Goal: Check status: Check status

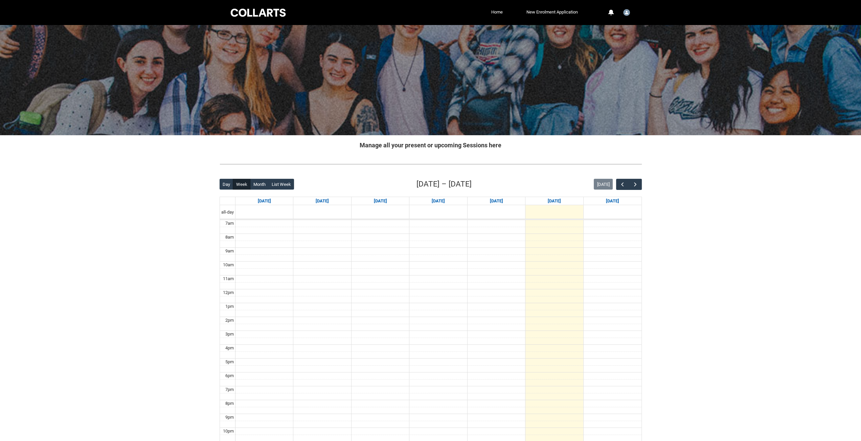
click at [644, 186] on div "Back Loading... This page should update in a few seconds... Day Week Month List…" at bounding box center [430, 310] width 433 height 274
click at [635, 186] on span "button" at bounding box center [635, 184] width 7 height 7
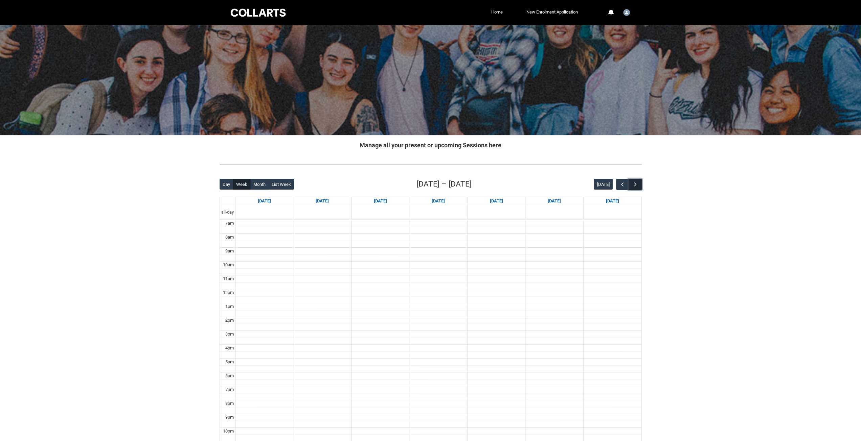
click at [635, 186] on span "button" at bounding box center [635, 184] width 7 height 7
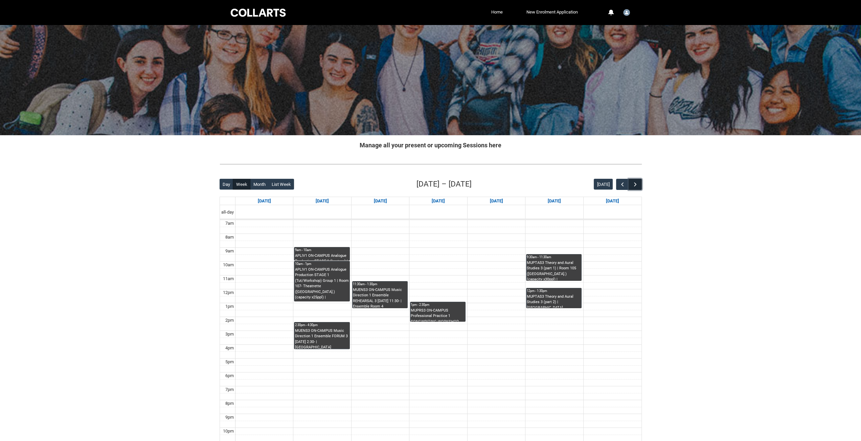
click at [635, 186] on span "button" at bounding box center [635, 184] width 7 height 7
click at [612, 185] on button "Today" at bounding box center [602, 184] width 19 height 11
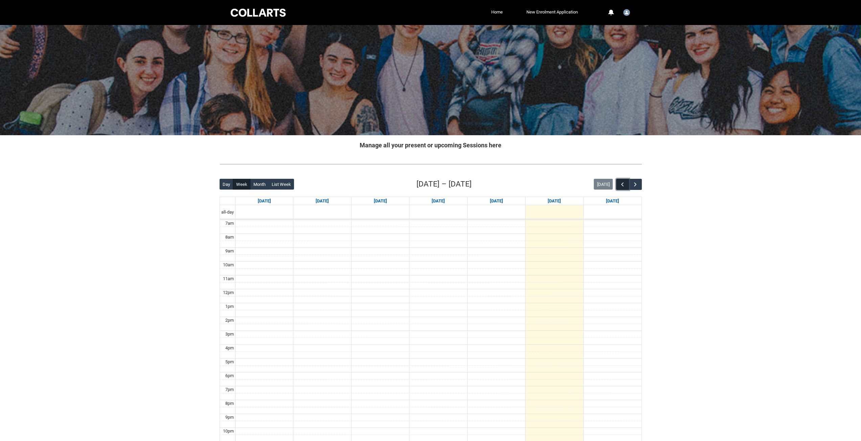
click at [619, 185] on span "button" at bounding box center [622, 184] width 7 height 7
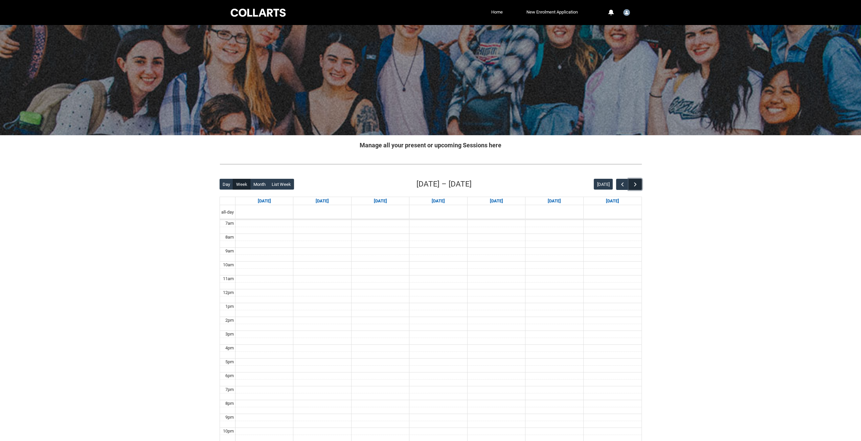
click at [634, 185] on span "button" at bounding box center [635, 184] width 7 height 7
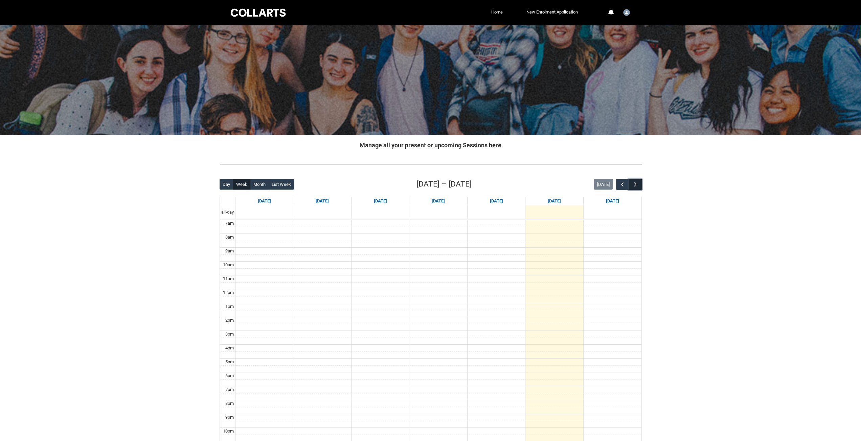
click at [634, 185] on span "button" at bounding box center [635, 184] width 7 height 7
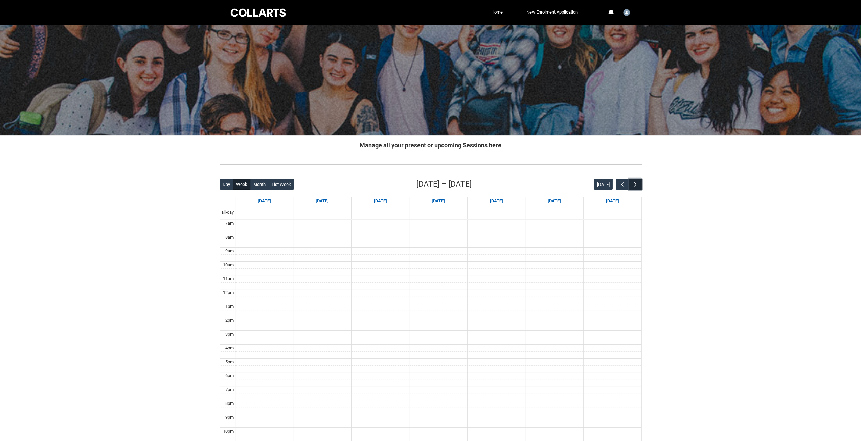
click at [634, 185] on span "button" at bounding box center [635, 184] width 7 height 7
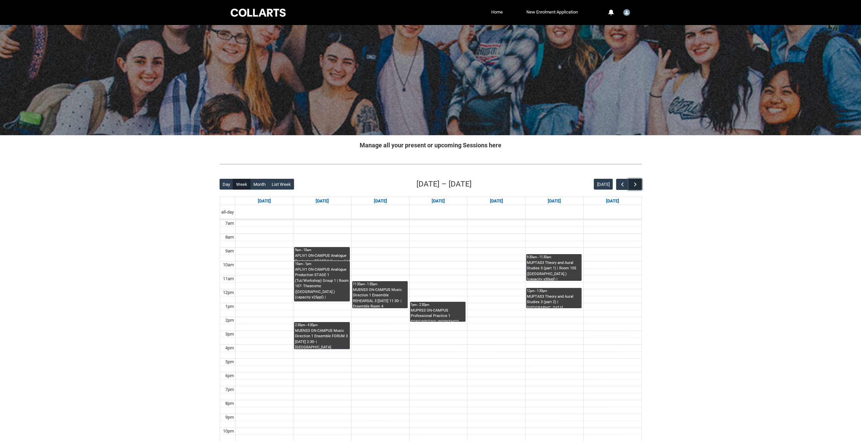
click at [634, 185] on span "button" at bounding box center [635, 184] width 7 height 7
click at [613, 185] on div "Today" at bounding box center [617, 184] width 48 height 11
click at [618, 185] on button "button" at bounding box center [622, 184] width 13 height 11
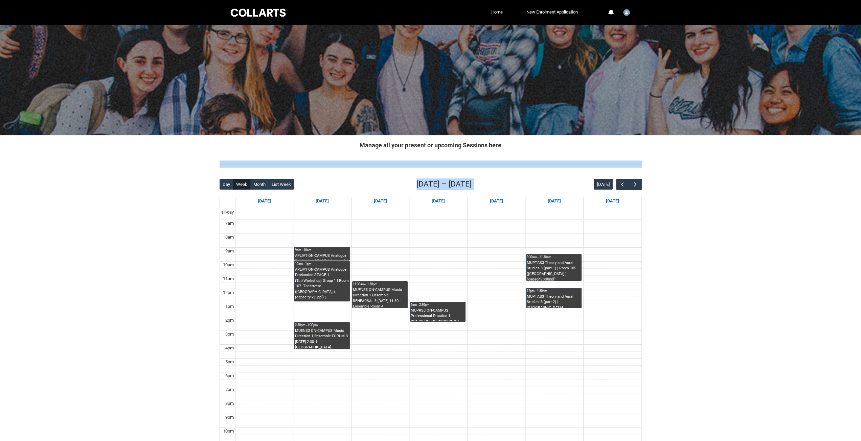
drag, startPoint x: 643, startPoint y: 173, endPoint x: 653, endPoint y: 171, distance: 10.2
click at [650, 171] on div "Skip to Main Content Collarts Education Community Home New Enrolment Applicatio…" at bounding box center [430, 252] width 861 height 504
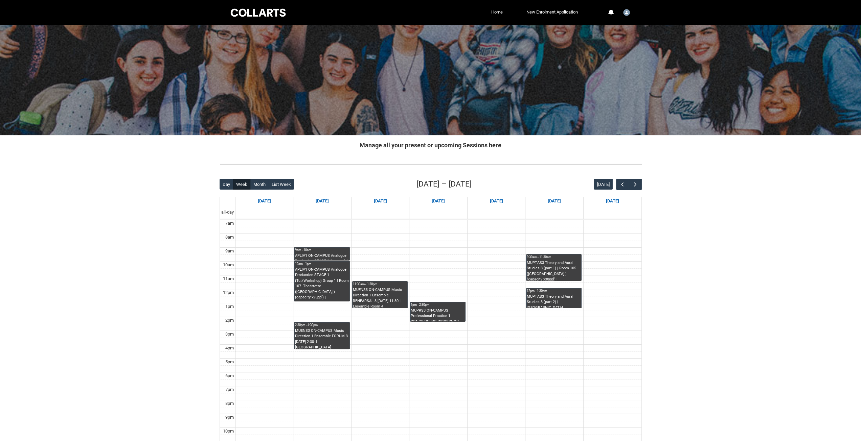
click at [690, 198] on div "Skip to Main Content Collarts Education Community Home New Enrolment Applicatio…" at bounding box center [430, 252] width 861 height 504
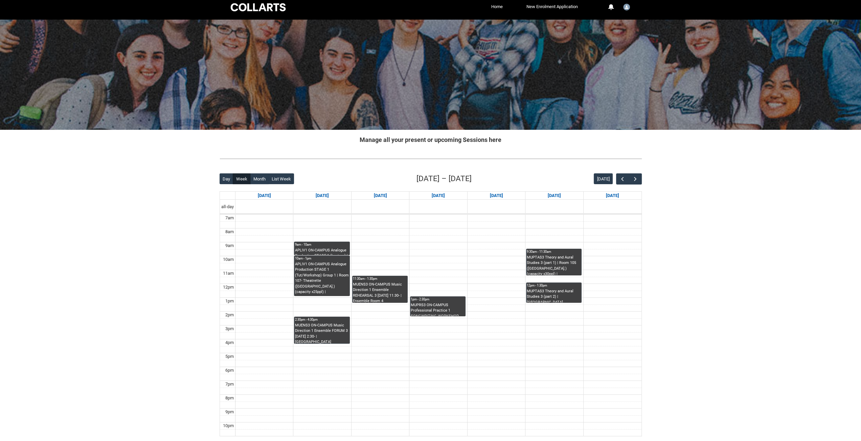
scroll to position [58, 0]
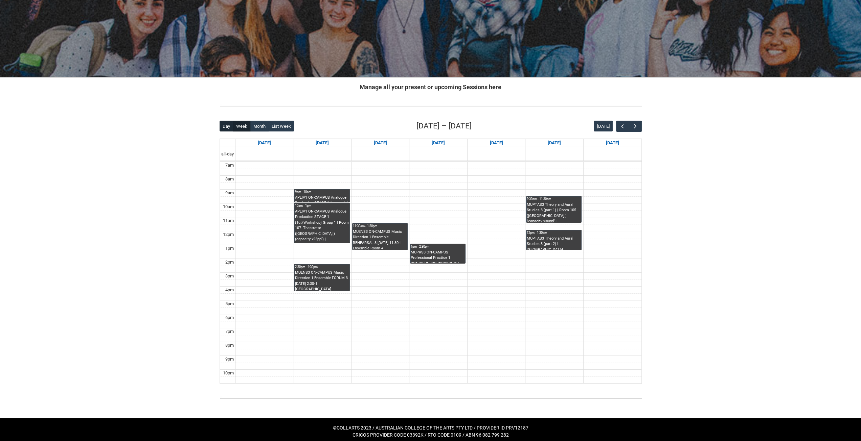
drag, startPoint x: 300, startPoint y: 121, endPoint x: 222, endPoint y: 123, distance: 77.5
click at [222, 123] on div "Day Week Month List Week Sep 14 – 20, 2025 Today" at bounding box center [430, 125] width 422 height 11
click at [341, 129] on div "Day Week Month List Week Sep 14 – 20, 2025 Today" at bounding box center [430, 125] width 422 height 11
click at [267, 125] on button "Month" at bounding box center [259, 126] width 19 height 11
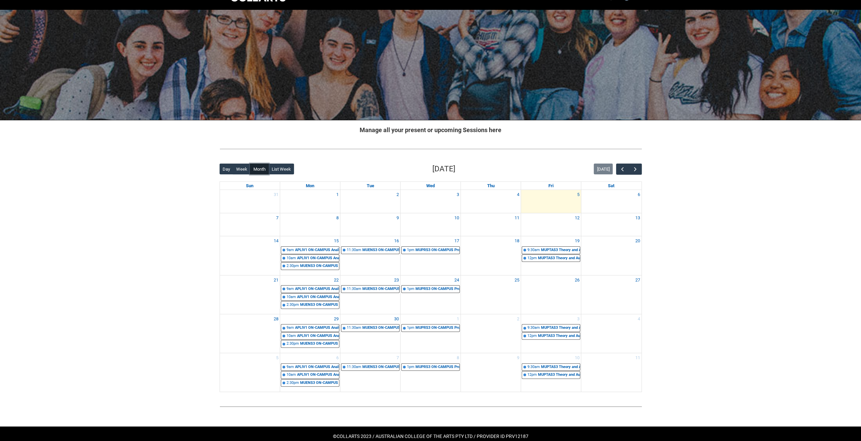
scroll to position [24, 0]
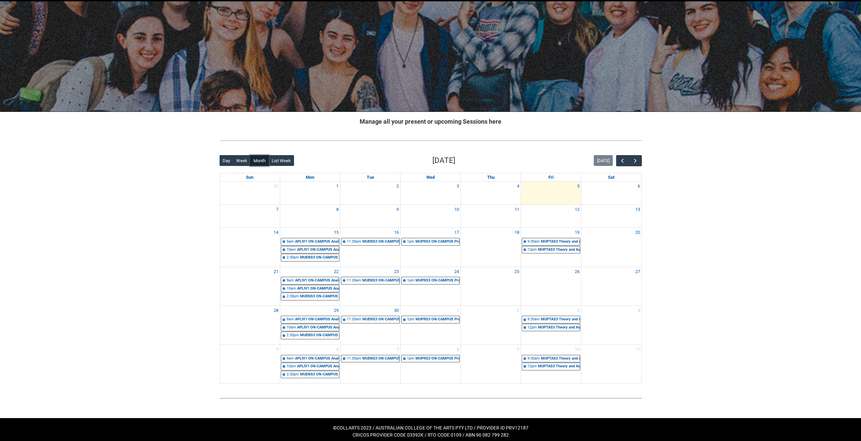
drag, startPoint x: 344, startPoint y: 240, endPoint x: 353, endPoint y: 229, distance: 15.1
click at [353, 229] on div "16 11:30am MUENS3 ON-CAMPUS Music Direction 1 Ensemble REHEARSAL 3 Tuesday 11:3…" at bounding box center [370, 247] width 60 height 39
click at [349, 239] on div "11:30am" at bounding box center [354, 242] width 15 height 6
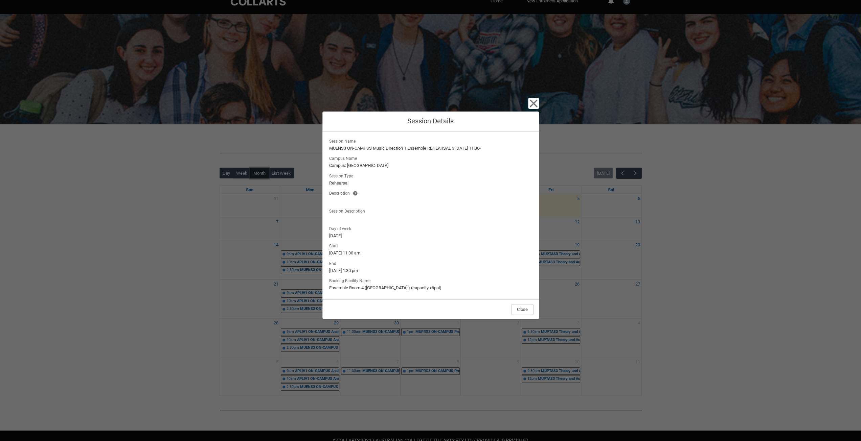
scroll to position [0, 0]
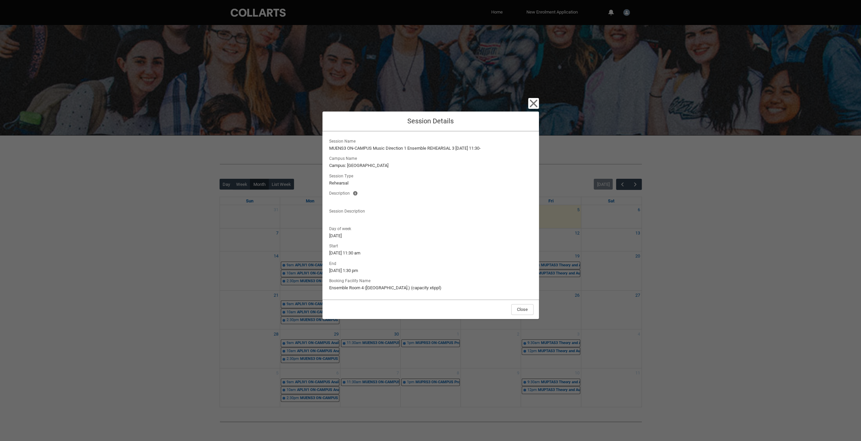
click at [533, 311] on div "Close" at bounding box center [430, 310] width 216 height 20
click at [532, 311] on button "Close" at bounding box center [522, 309] width 22 height 11
